Goal: Browse casually: Explore the website without a specific task or goal

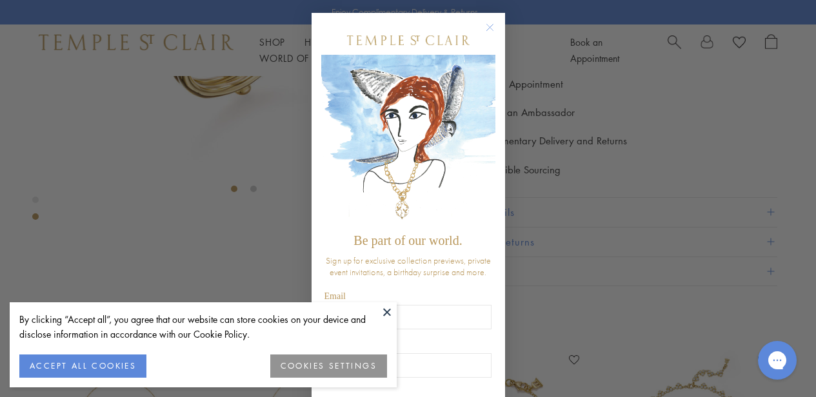
scroll to position [270, 0]
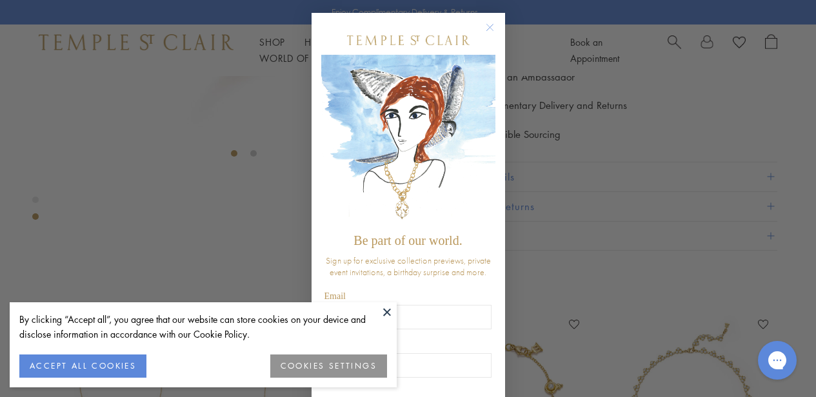
click at [391, 315] on button at bounding box center [386, 311] width 19 height 19
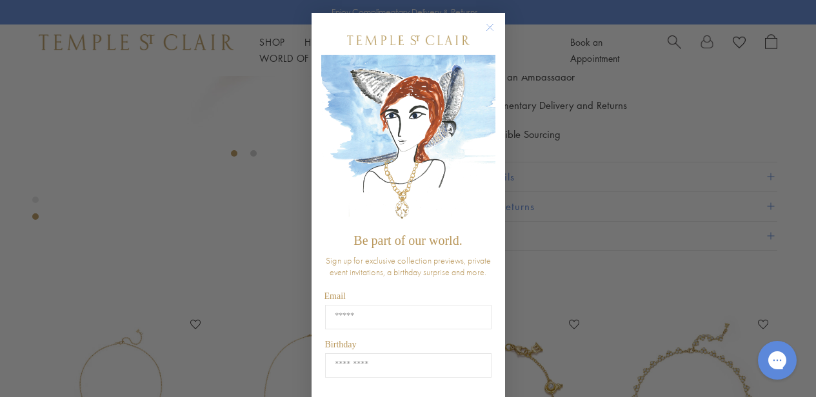
click at [489, 35] on circle "Close dialog" at bounding box center [489, 27] width 15 height 15
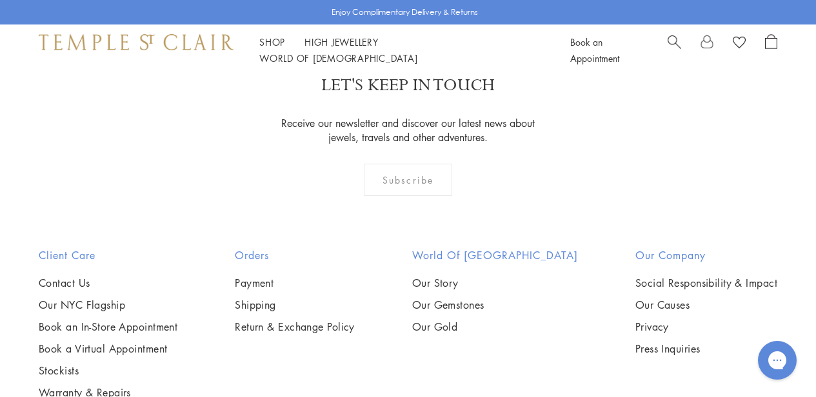
scroll to position [1103, 0]
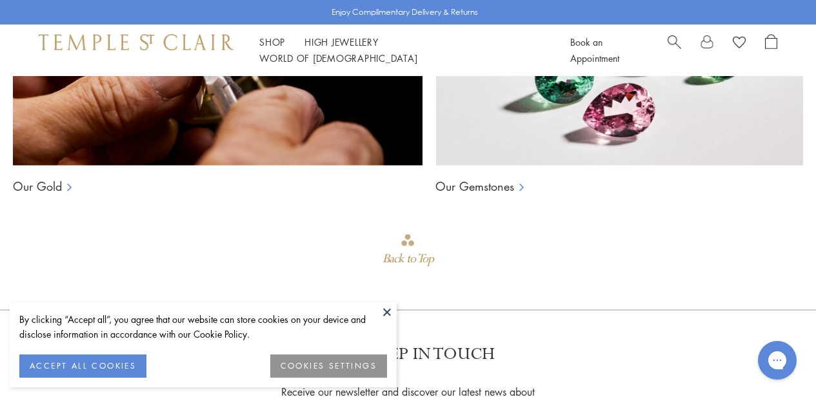
scroll to position [914, 0]
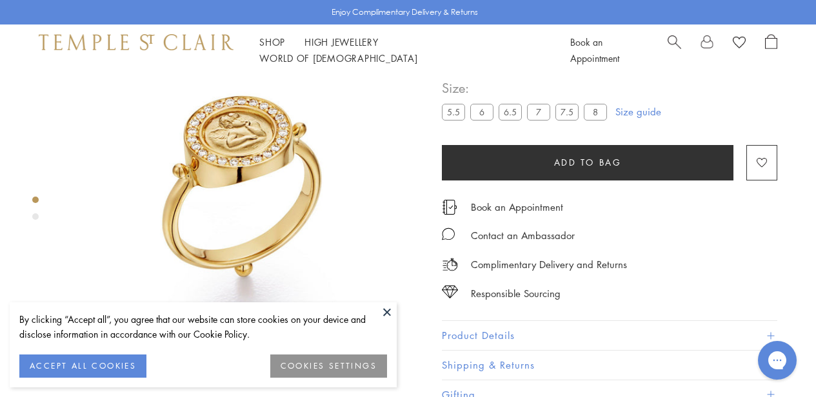
scroll to position [76, 0]
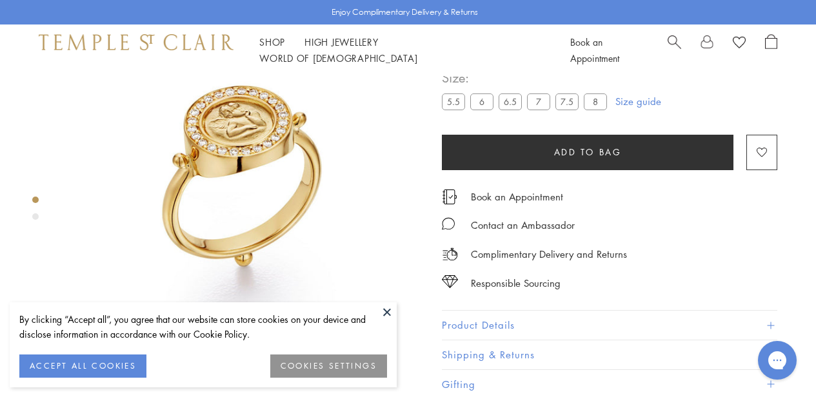
click at [386, 313] on button at bounding box center [386, 311] width 19 height 19
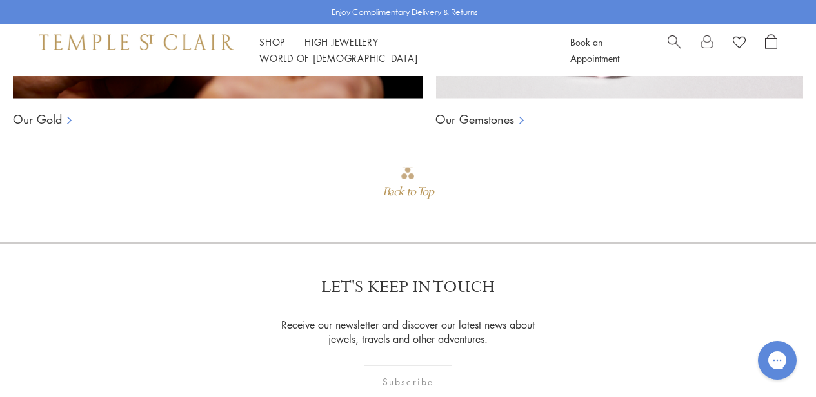
scroll to position [850, 0]
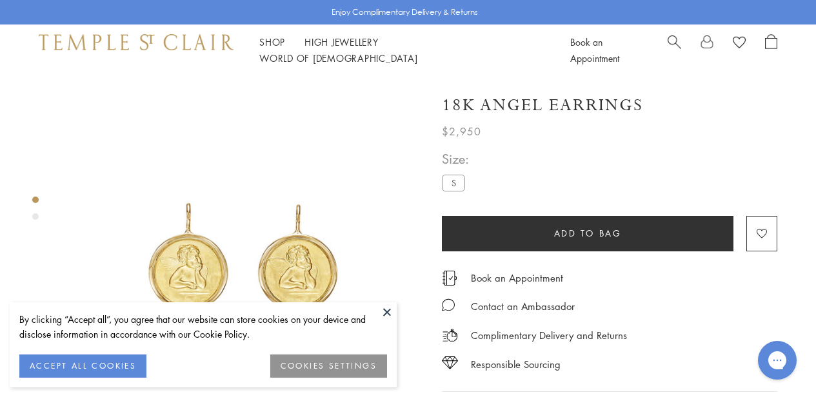
click at [384, 310] on button at bounding box center [386, 311] width 19 height 19
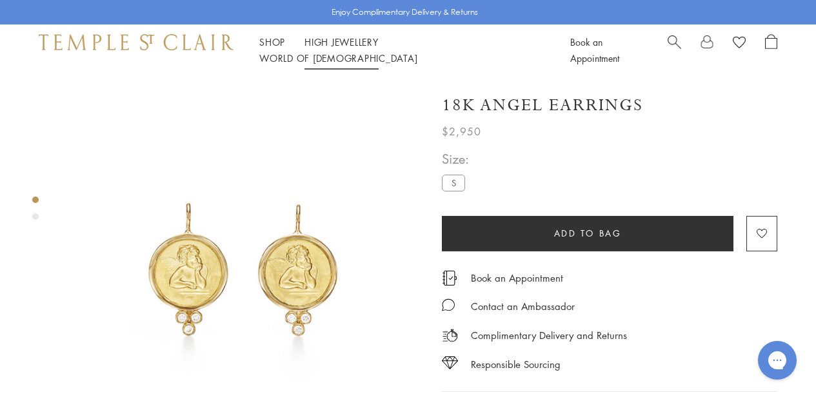
click at [346, 48] on link "High Jewellery High Jewellery" at bounding box center [341, 41] width 74 height 13
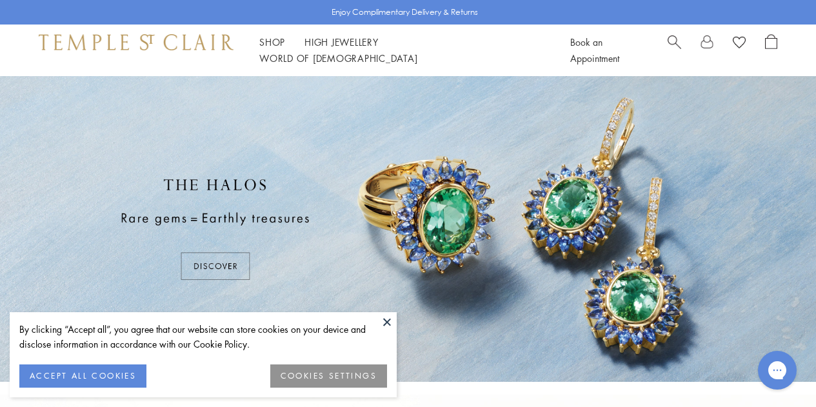
click at [386, 321] on button at bounding box center [386, 321] width 19 height 19
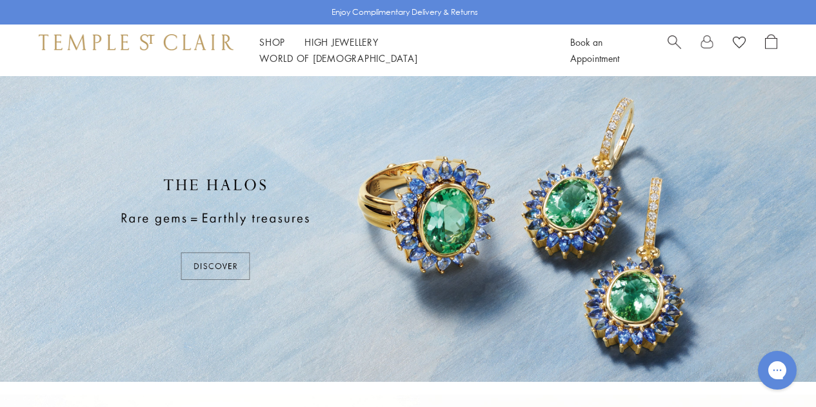
click at [133, 50] on img at bounding box center [136, 41] width 195 height 15
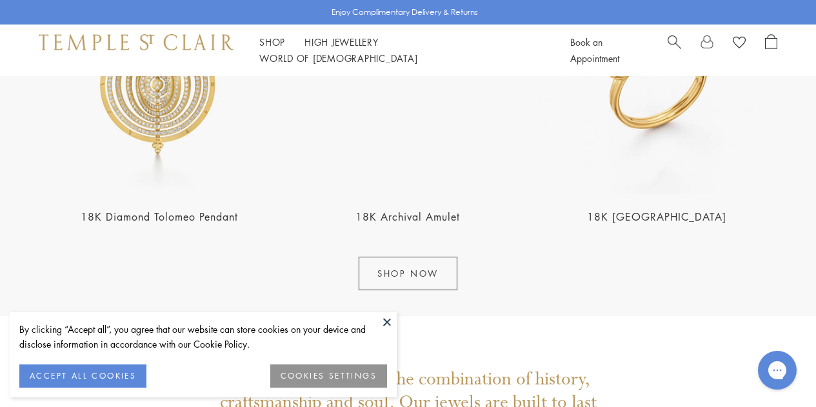
scroll to position [1419, 0]
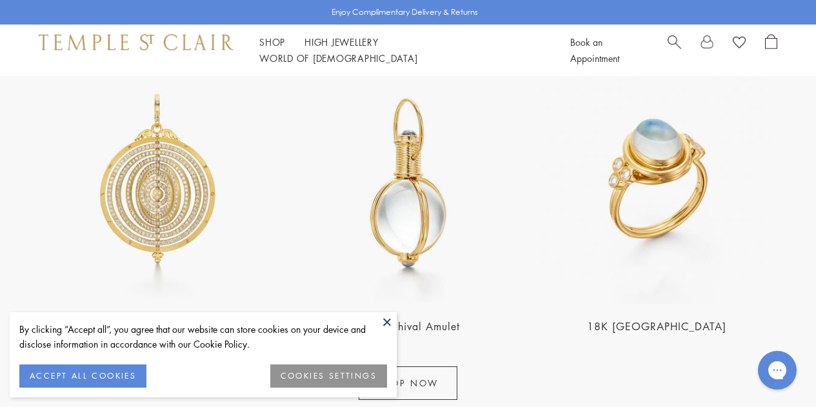
click at [386, 319] on button at bounding box center [386, 321] width 19 height 19
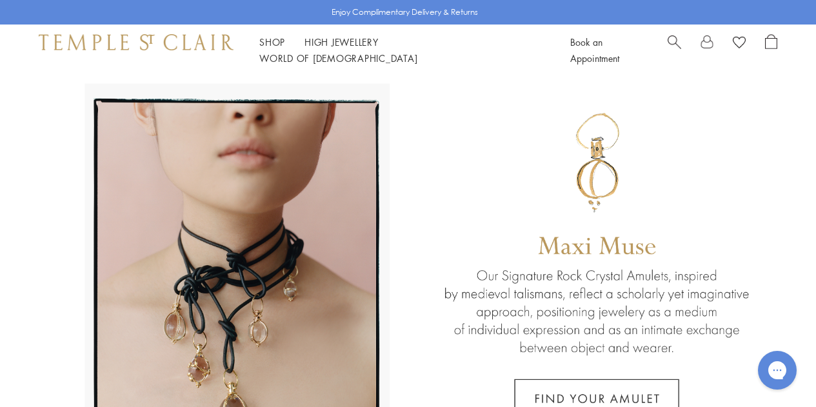
scroll to position [0, 0]
